Goal: Check status: Check status

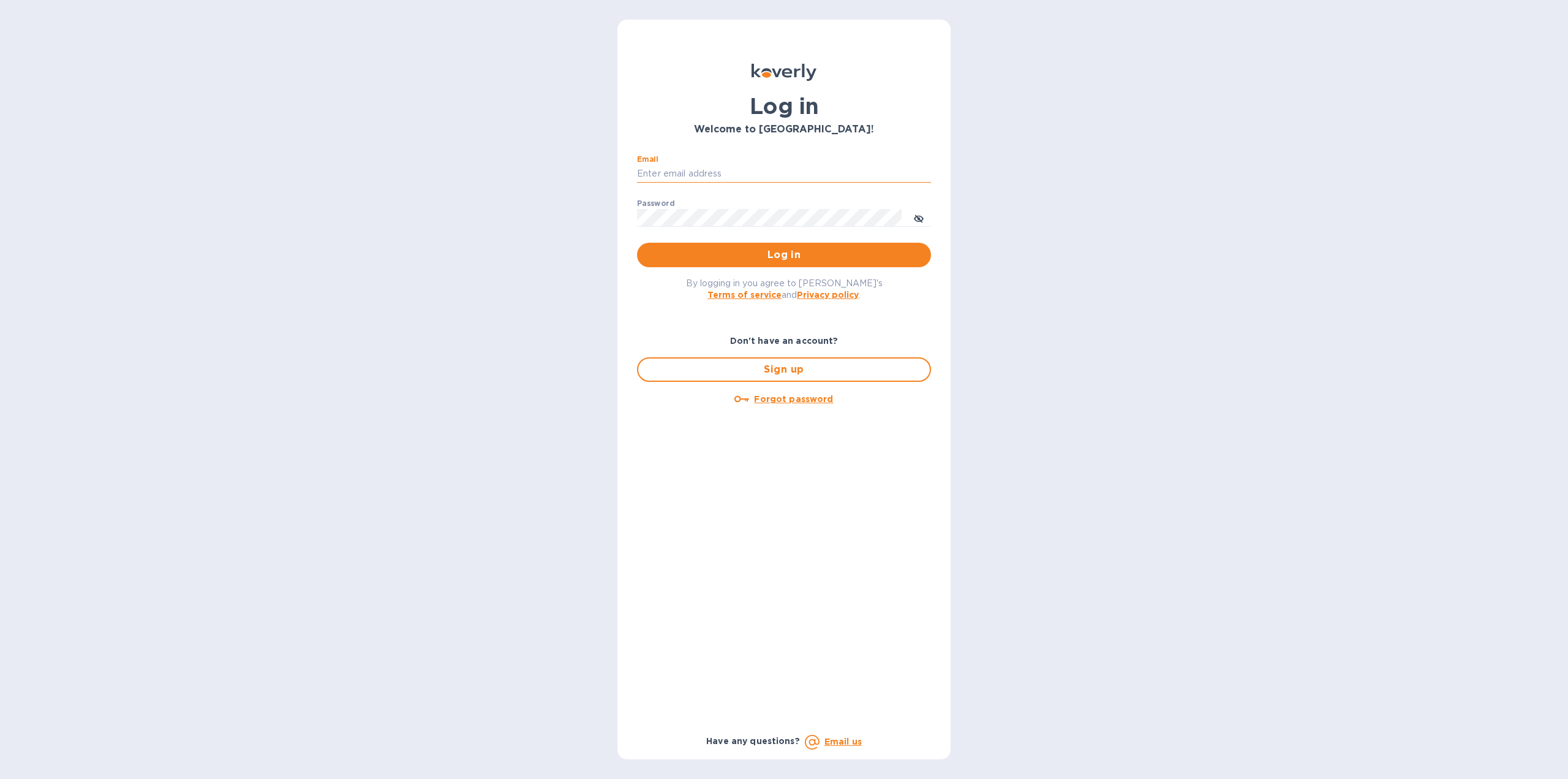
click at [666, 171] on input "Email" at bounding box center [784, 174] width 294 height 18
type input "[EMAIL_ADDRESS][DOMAIN_NAME]"
click at [766, 253] on span "Log in" at bounding box center [784, 255] width 275 height 15
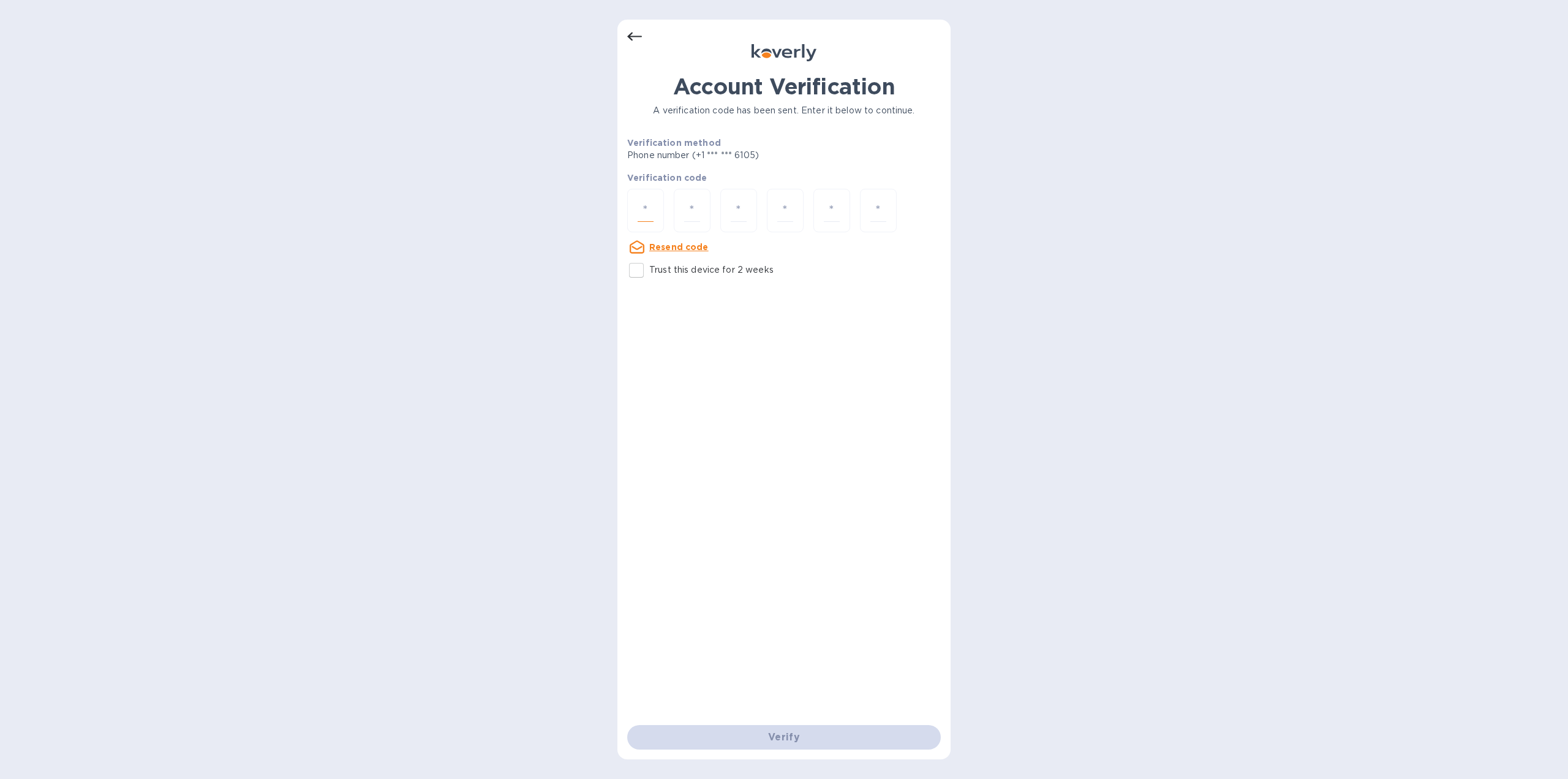
click at [646, 206] on input "number" at bounding box center [645, 210] width 16 height 23
paste input "6"
type input "6"
type input "2"
type input "8"
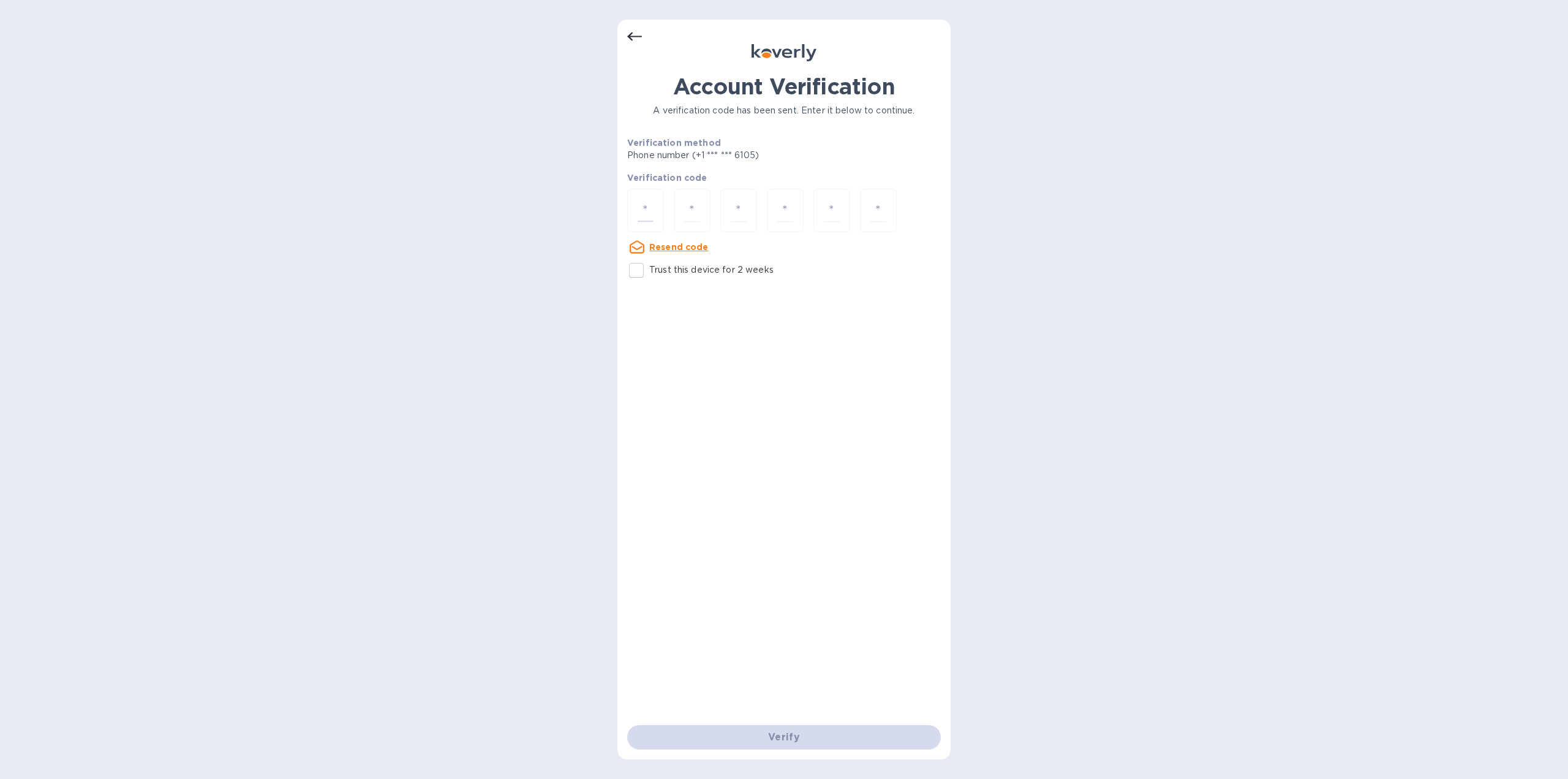
type input "3"
type input "1"
type input "4"
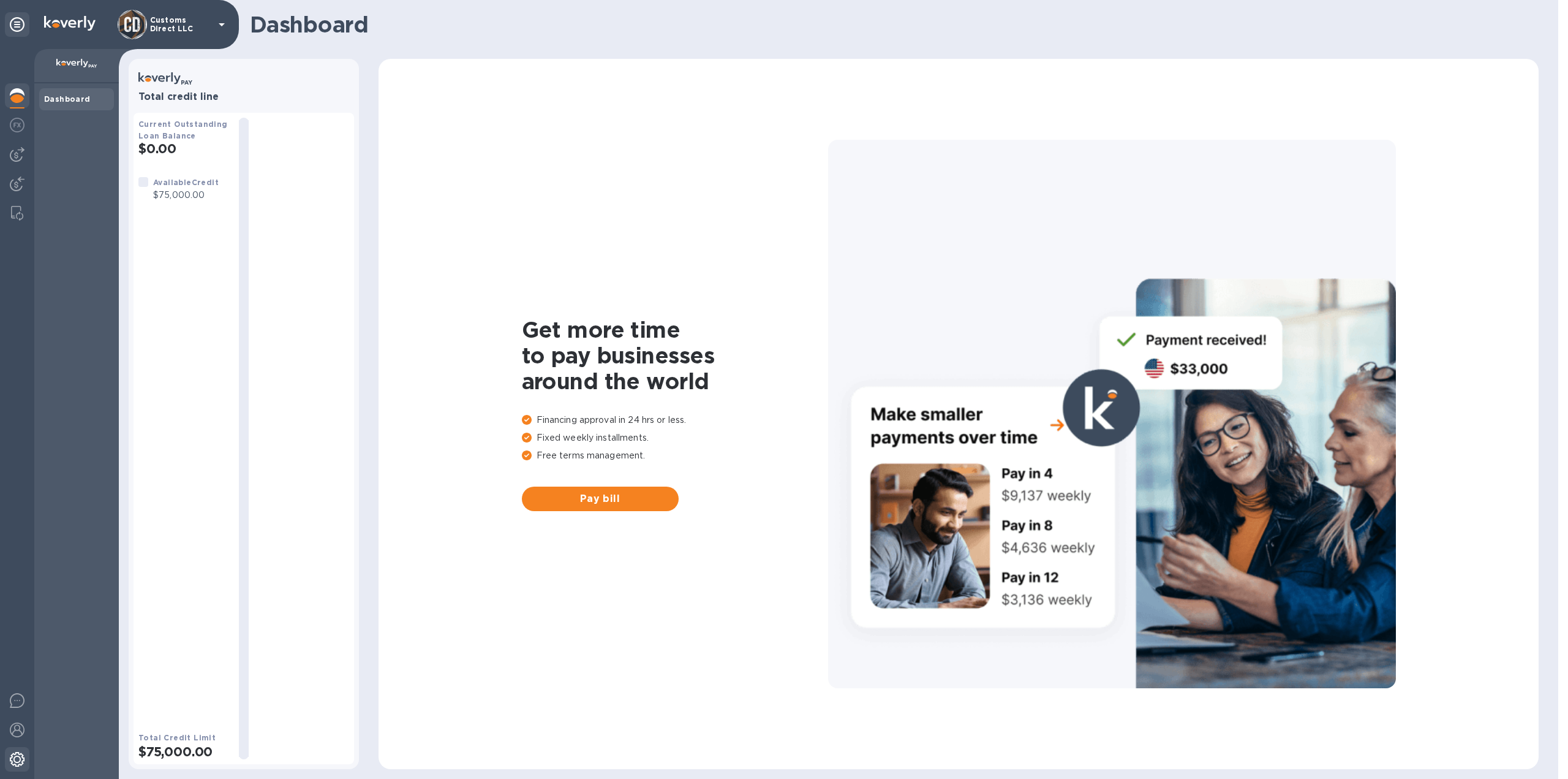
click at [12, 756] on img at bounding box center [18, 760] width 15 height 15
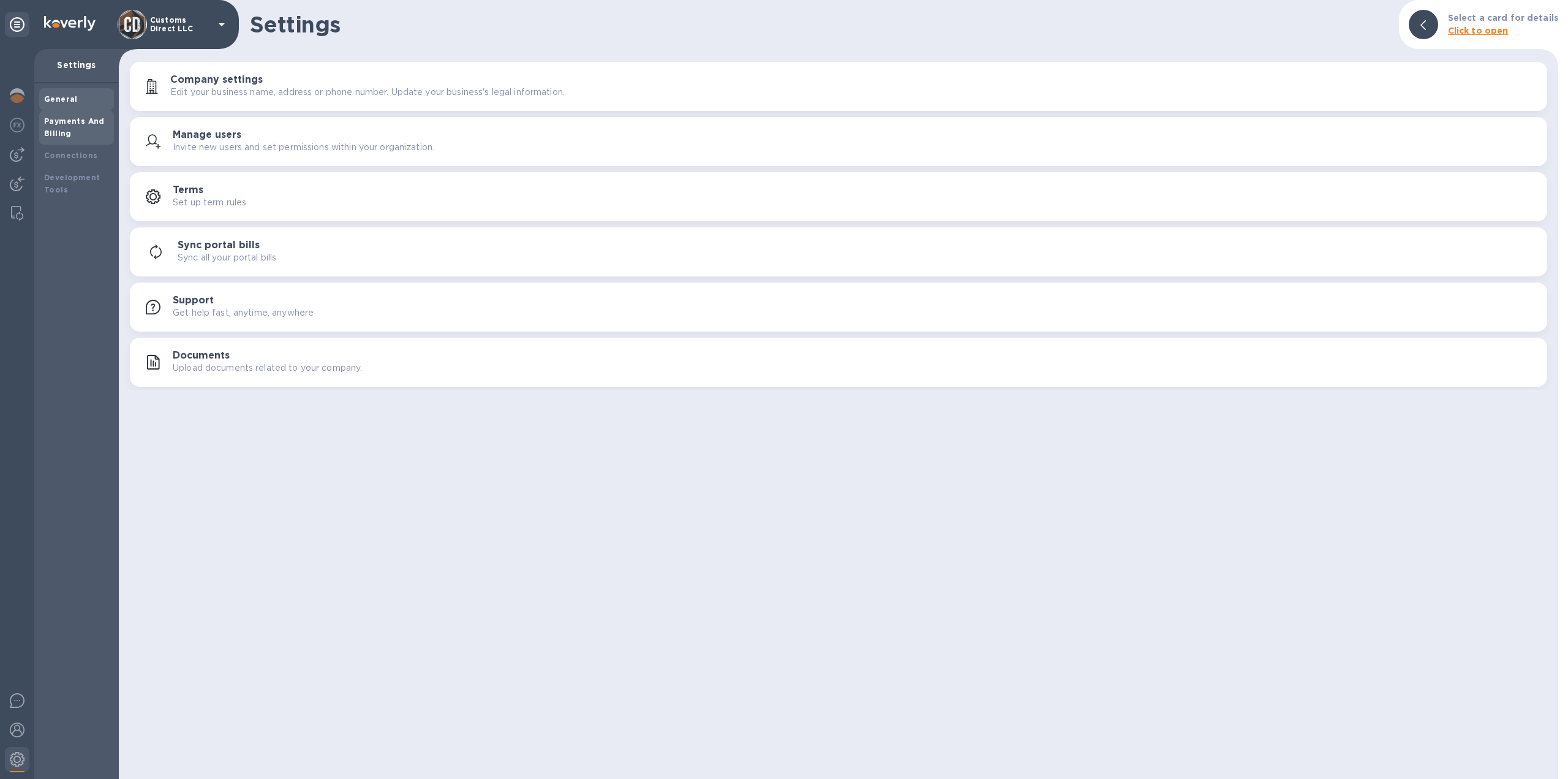
click at [74, 125] on div "Payments And Billing" at bounding box center [77, 127] width 65 height 24
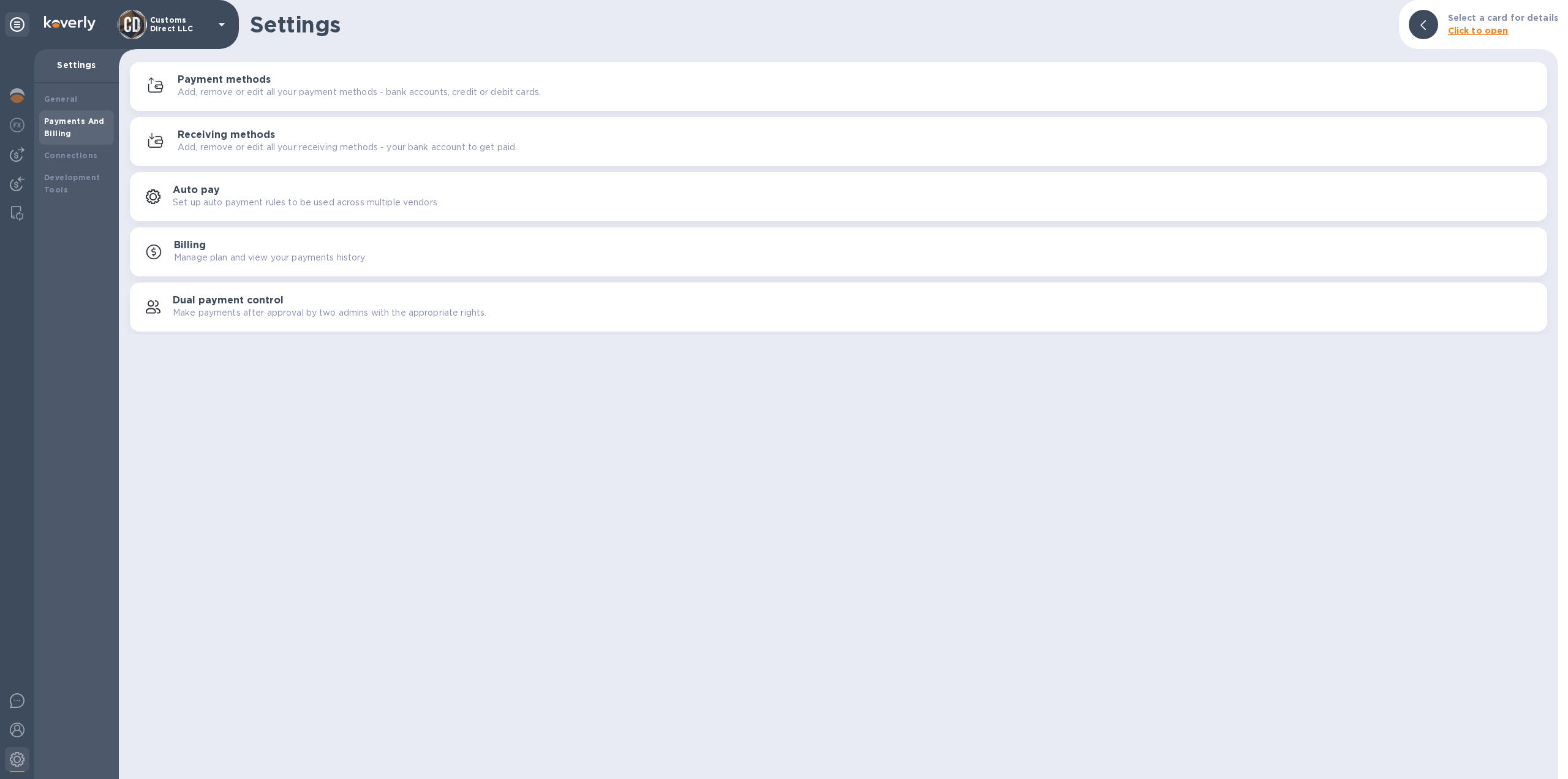
click at [225, 135] on h3 "Receiving methods" at bounding box center [226, 135] width 98 height 12
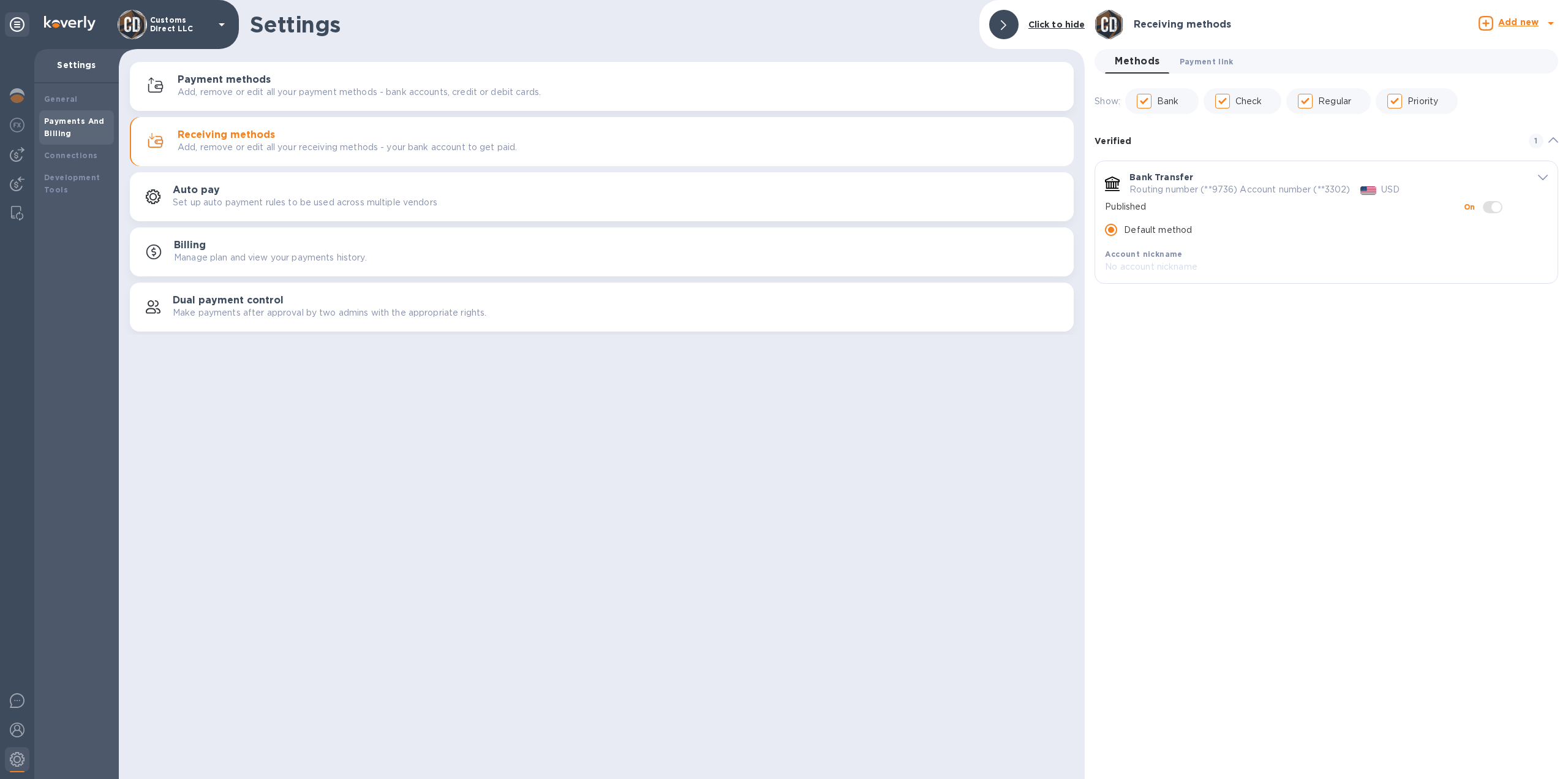
click at [1193, 60] on span "Payment link 0" at bounding box center [1207, 61] width 54 height 13
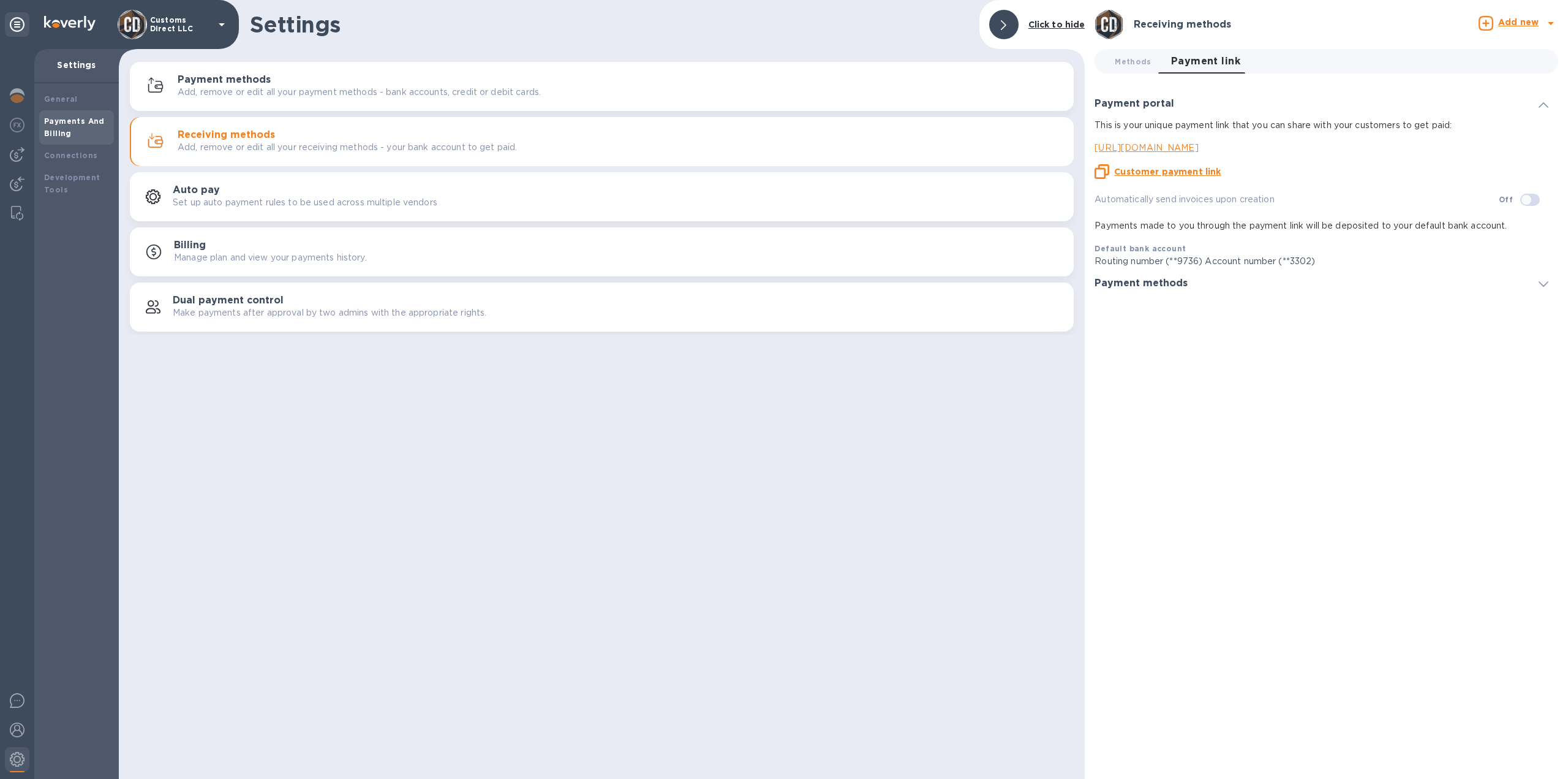
click at [1167, 174] on u "Customer payment link" at bounding box center [1167, 172] width 107 height 10
click at [17, 700] on img at bounding box center [18, 701] width 15 height 15
click at [13, 183] on img at bounding box center [18, 184] width 15 height 15
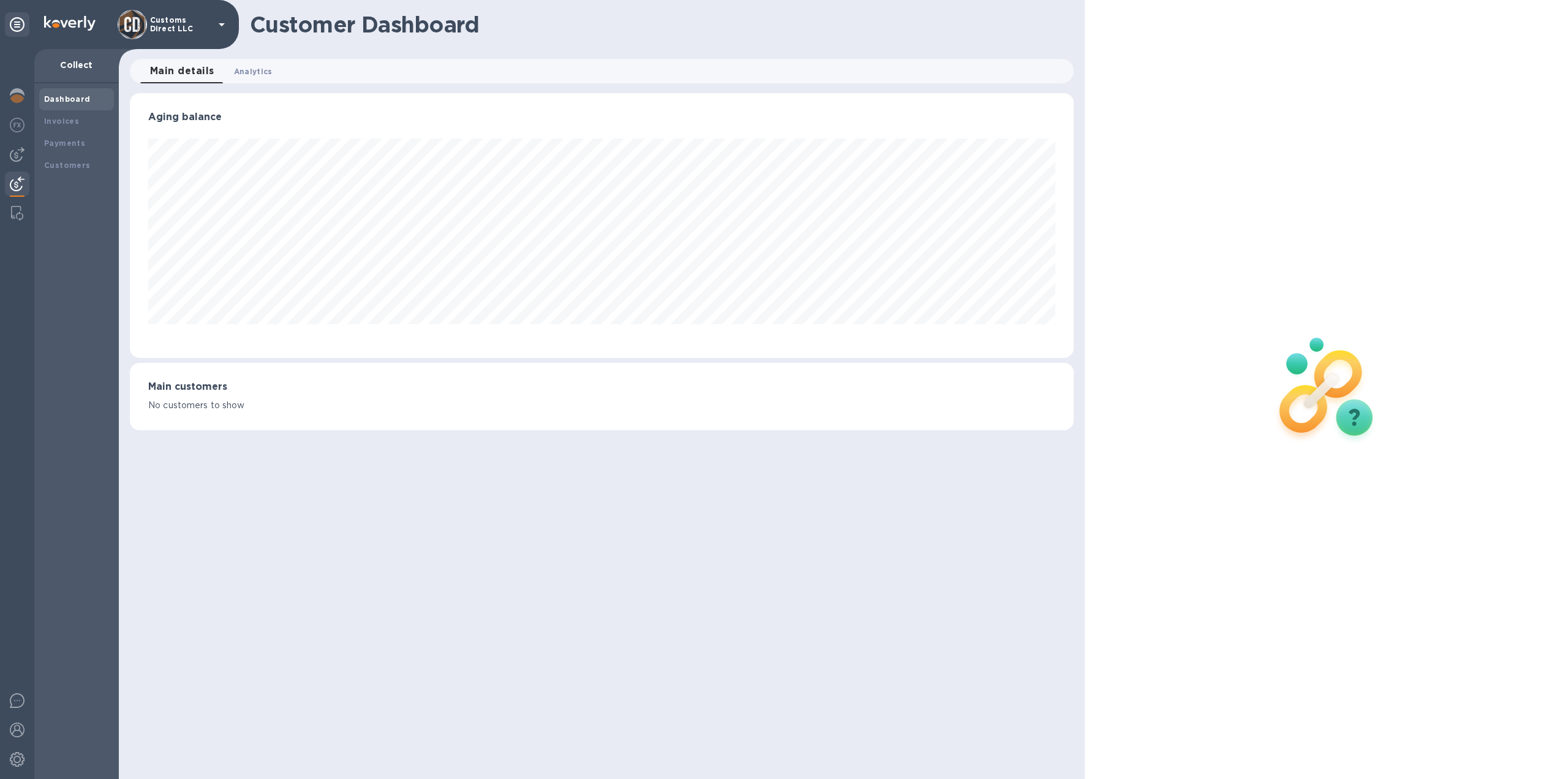
scroll to position [612659, 611651]
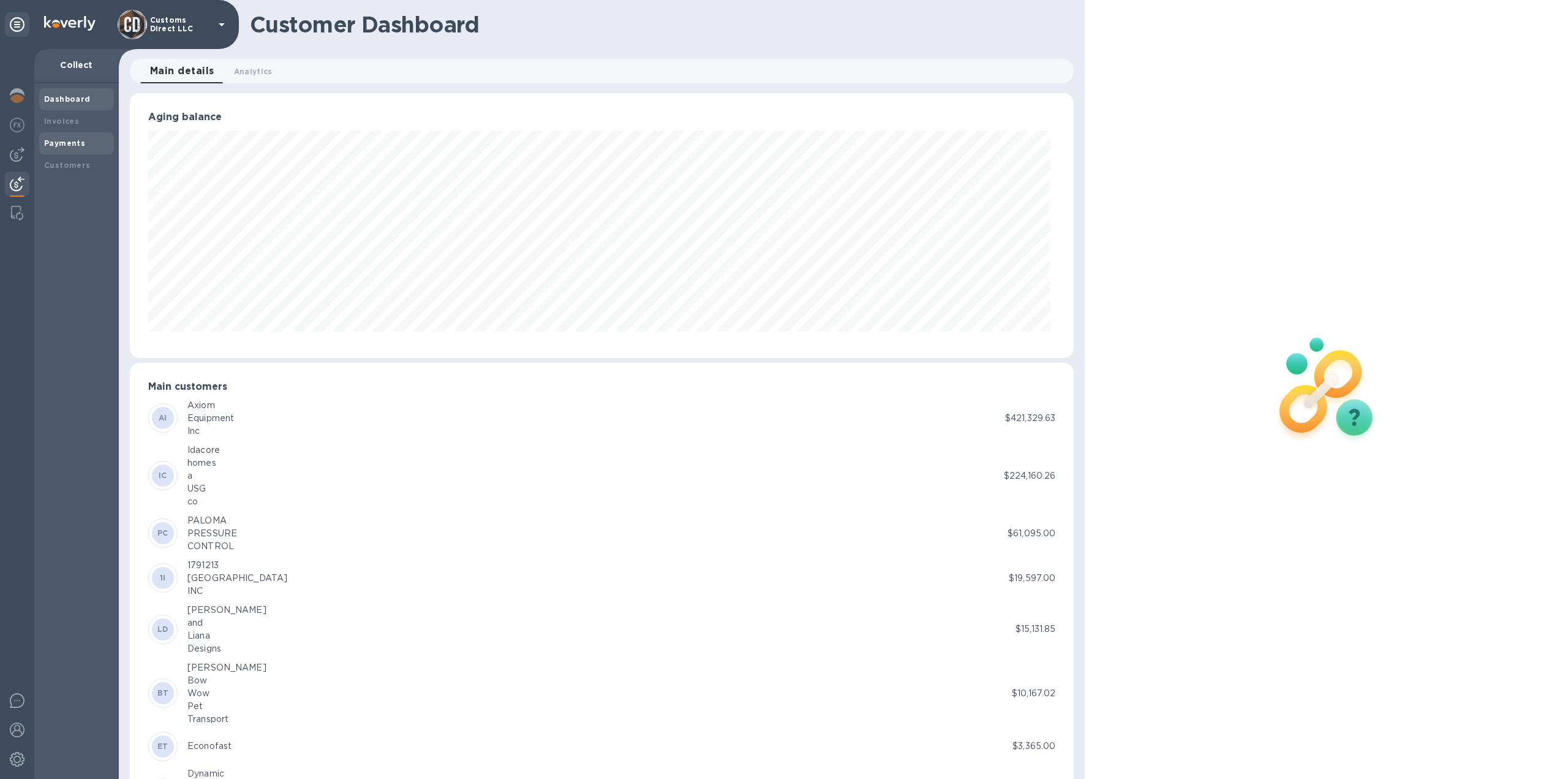
click at [63, 145] on b "Payments" at bounding box center [64, 143] width 41 height 9
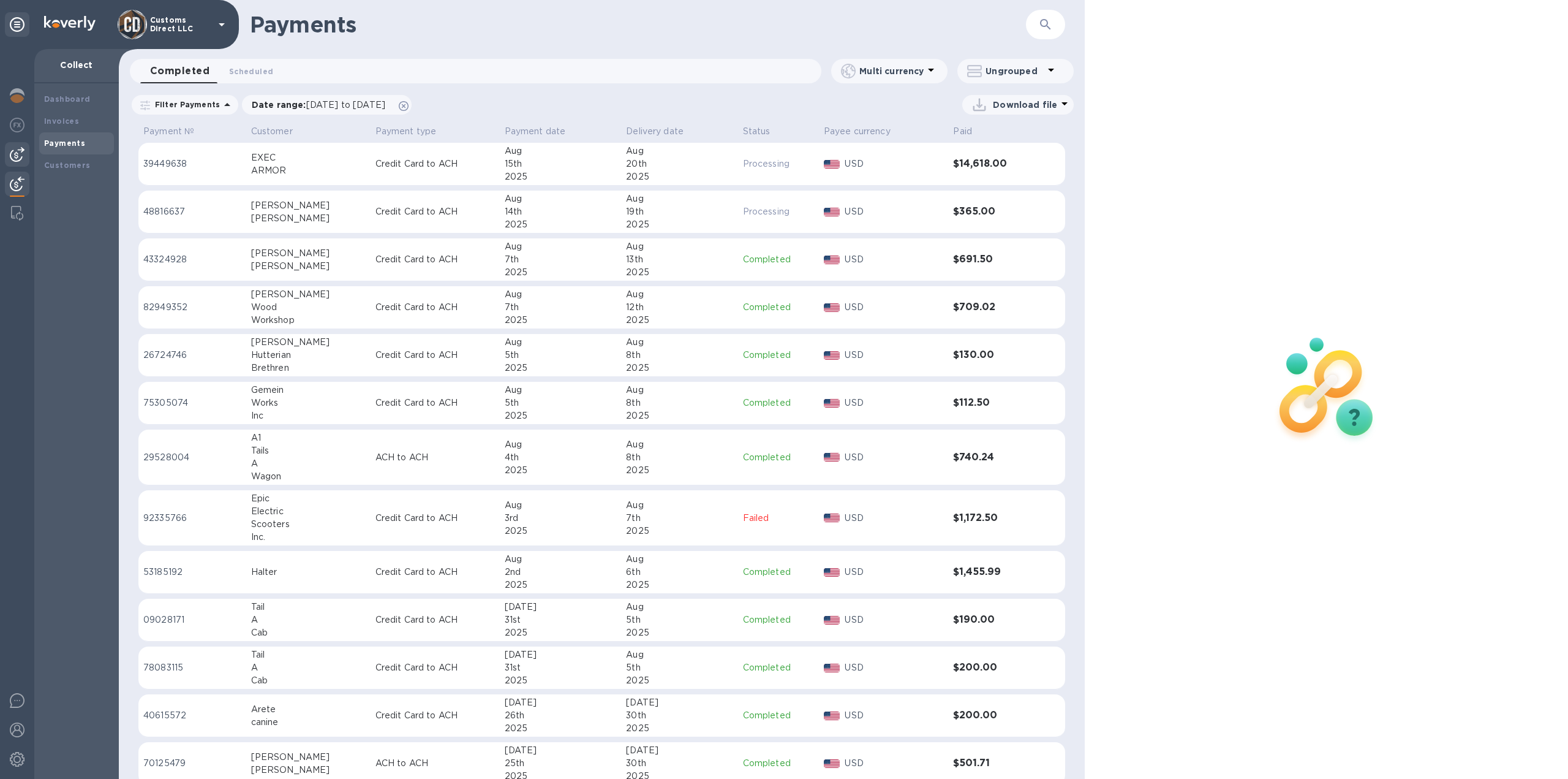
click at [19, 152] on img at bounding box center [18, 154] width 15 height 15
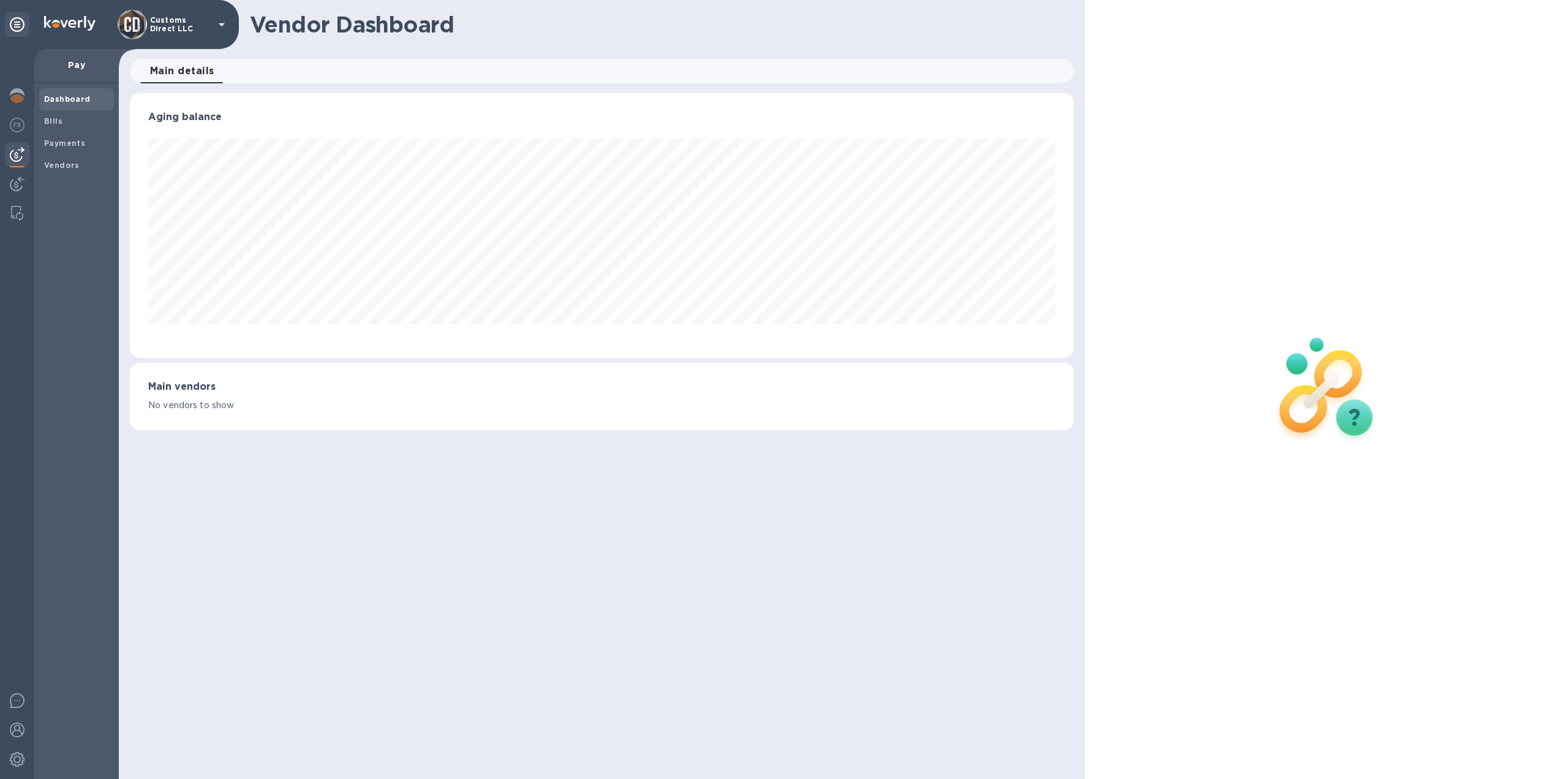
scroll to position [265, 945]
click at [61, 144] on b "Payments" at bounding box center [64, 143] width 41 height 9
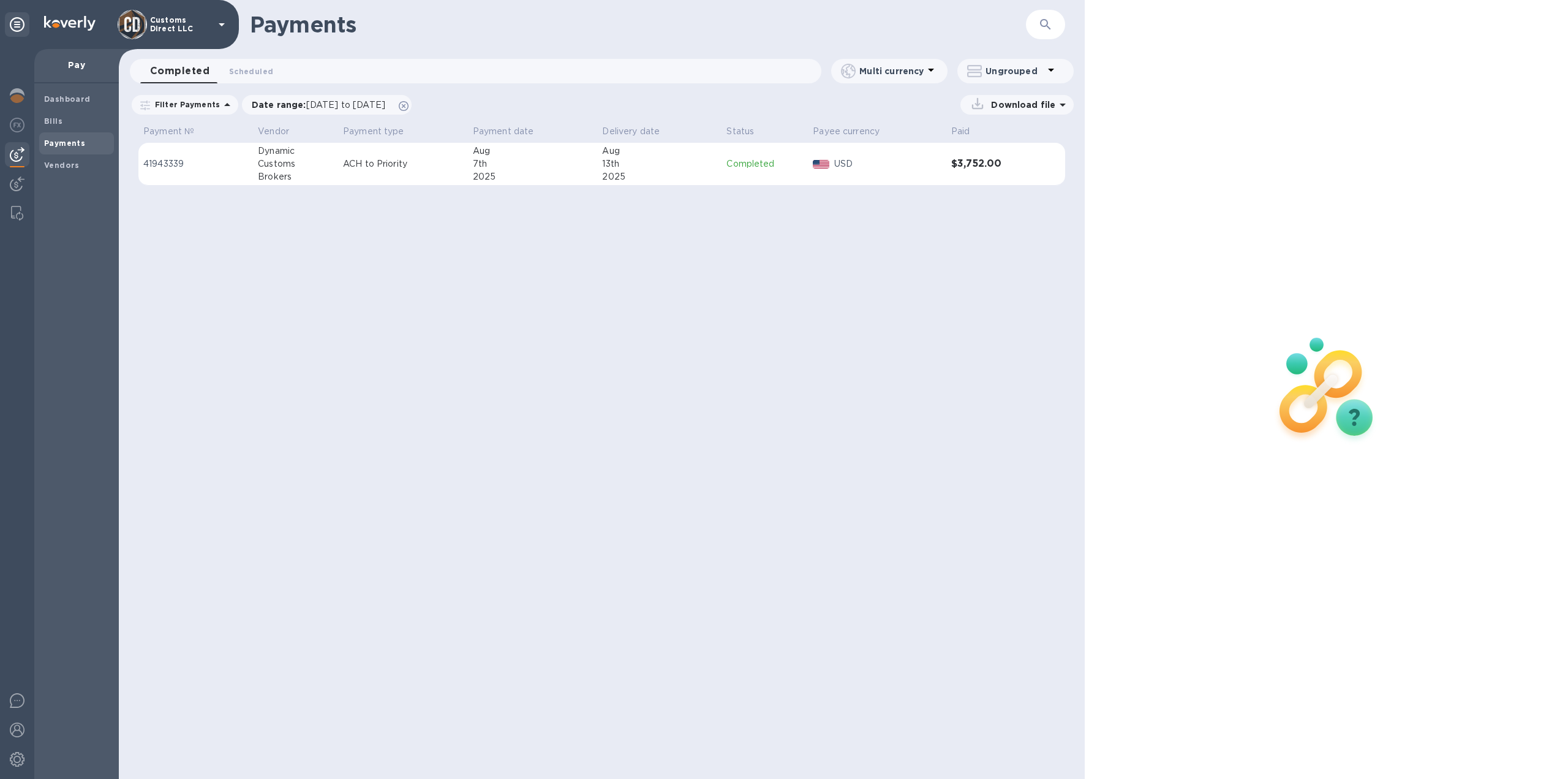
click at [456, 169] on p "ACH to Priority" at bounding box center [403, 164] width 120 height 13
